Goal: Task Accomplishment & Management: Manage account settings

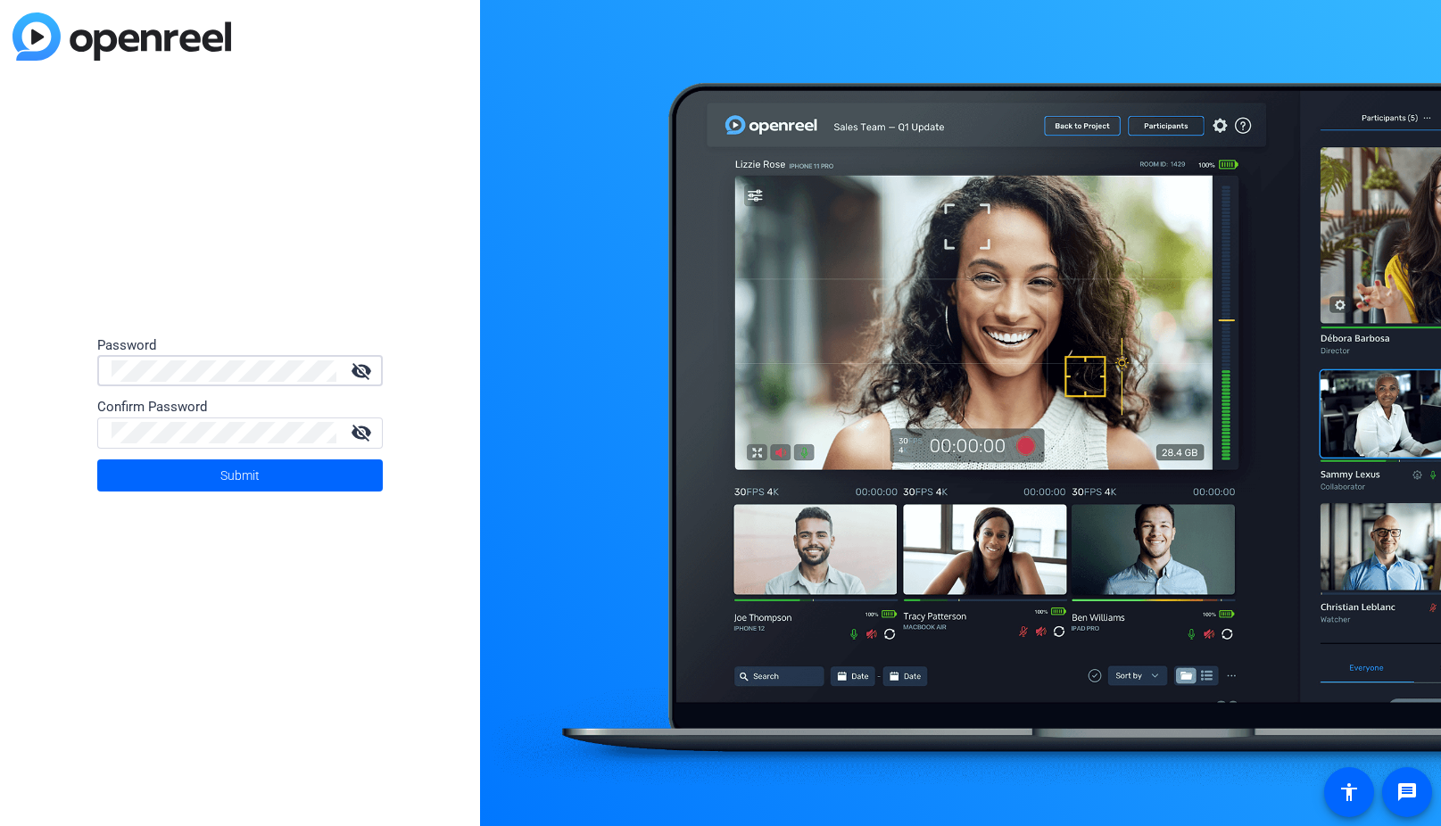
click at [323, 369] on keeper-lock "Open Keeper Popup" at bounding box center [322, 370] width 21 height 21
click at [329, 375] on keeper-lock "Open Keeper Popup" at bounding box center [322, 370] width 21 height 21
click at [230, 472] on span "Submit" at bounding box center [239, 475] width 39 height 45
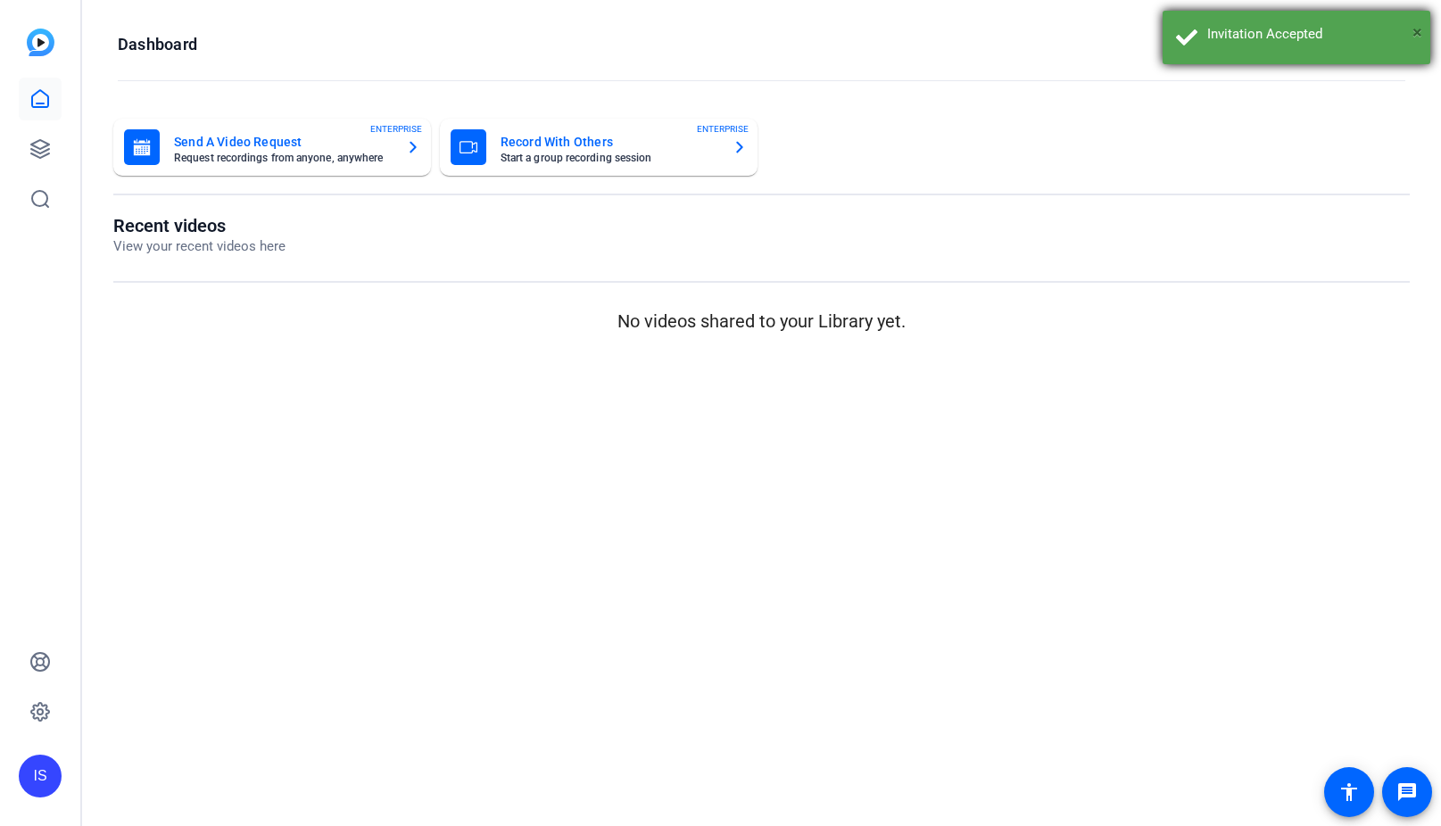
click at [1419, 32] on span "×" at bounding box center [1417, 31] width 10 height 21
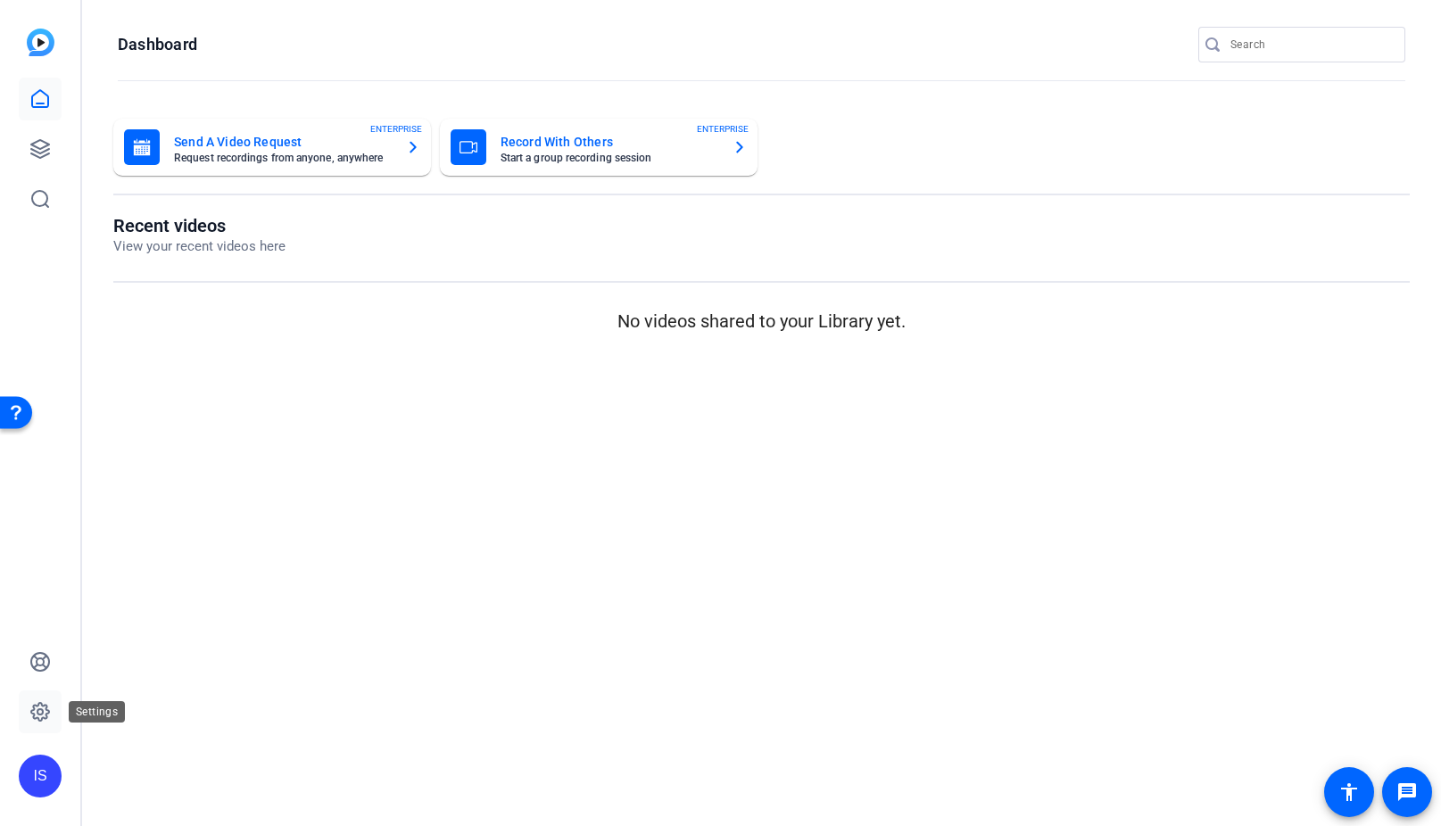
click at [49, 710] on icon at bounding box center [40, 712] width 18 height 18
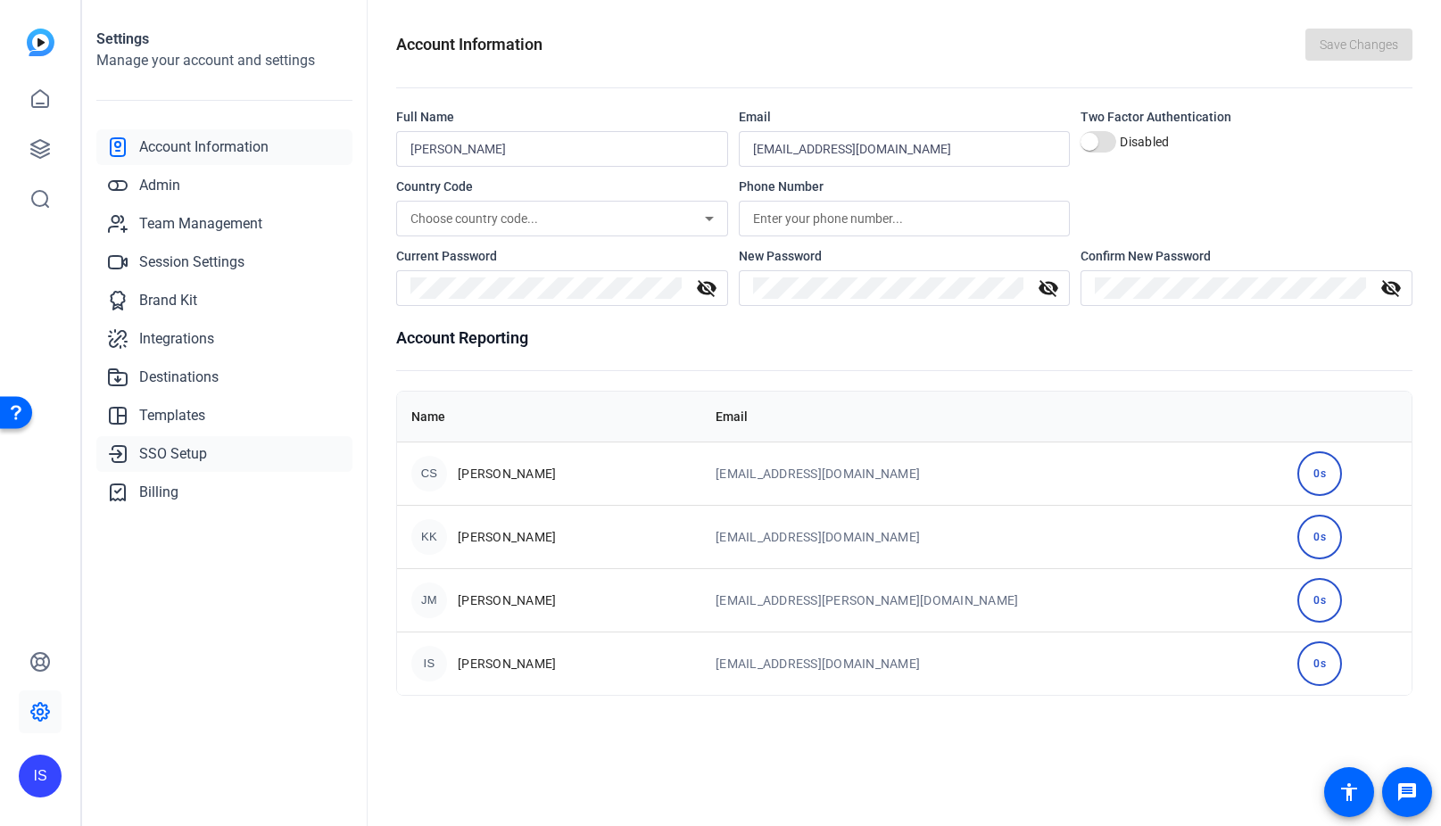
click at [184, 461] on span "SSO Setup" at bounding box center [173, 453] width 68 height 21
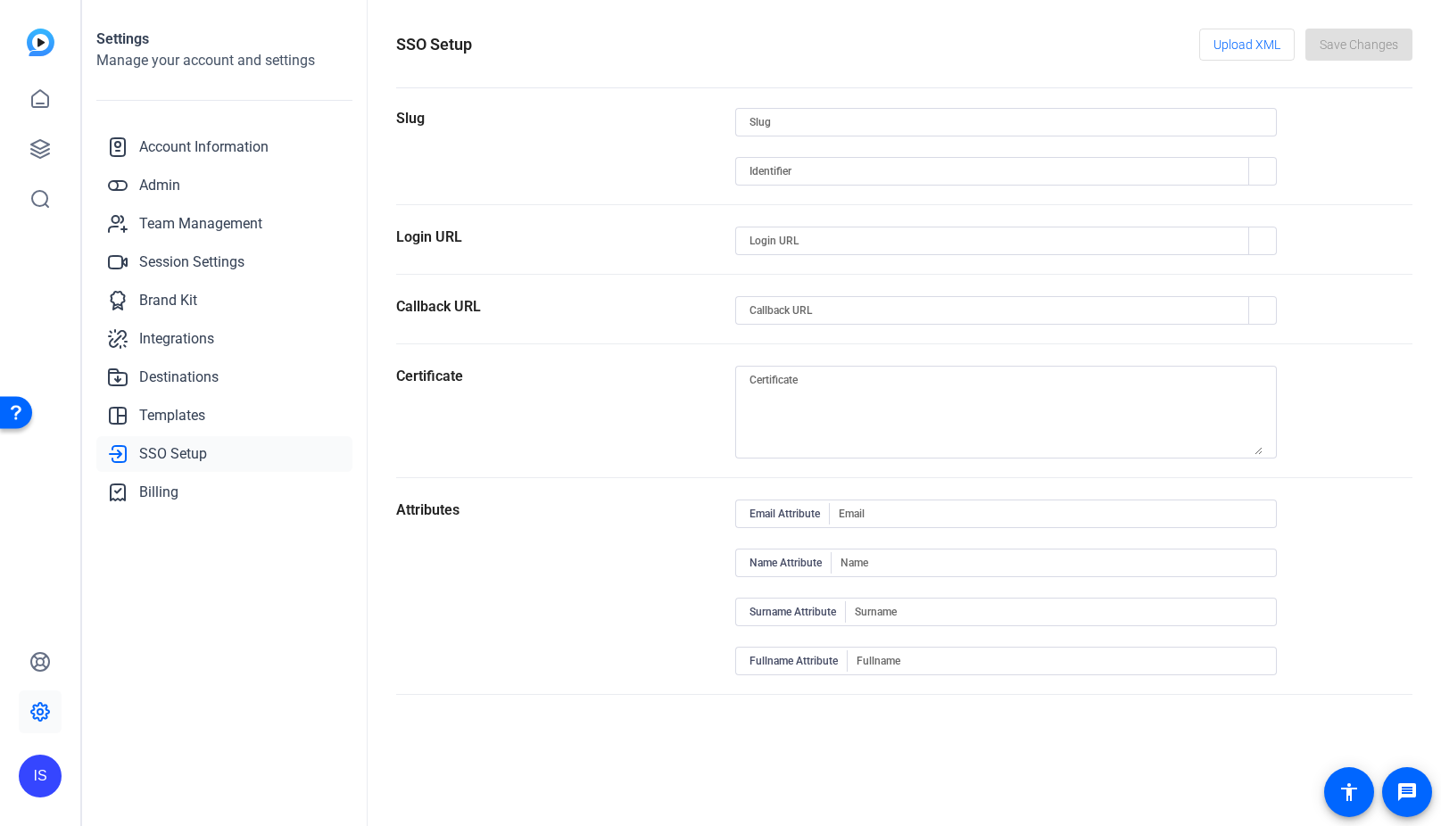
type input "ares-management-llc"
type input "[URL][DOMAIN_NAME]"
click at [1187, 165] on input at bounding box center [996, 171] width 495 height 21
